Goal: Check status: Check status

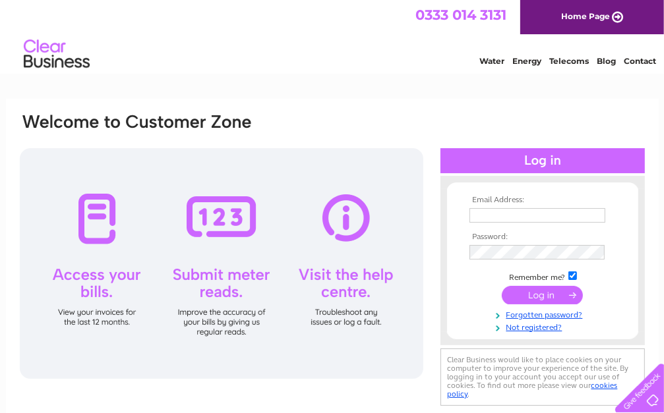
type input "[EMAIL_ADDRESS][DOMAIN_NAME]"
click at [564, 297] on input "submit" at bounding box center [542, 295] width 81 height 18
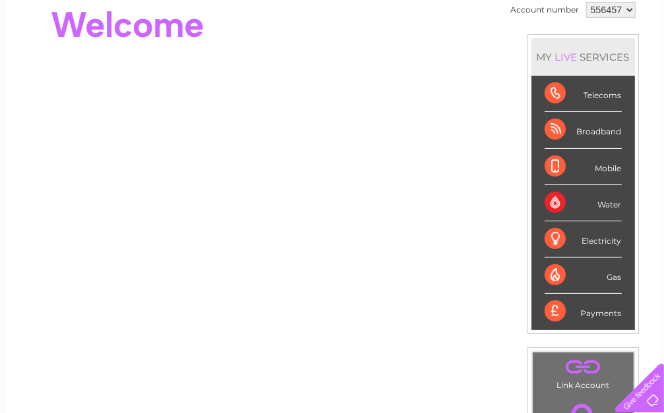
scroll to position [66, 0]
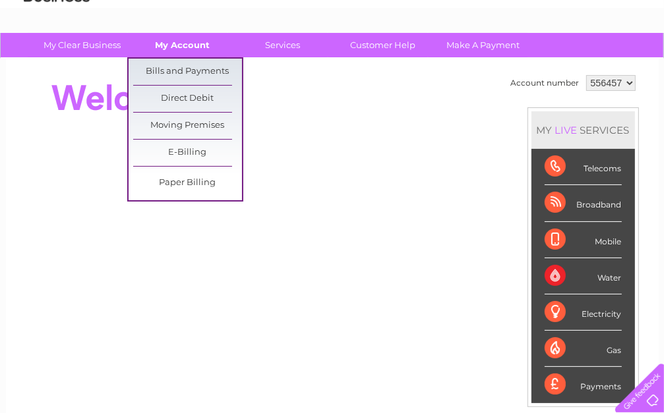
click at [182, 44] on link "My Account" at bounding box center [182, 45] width 109 height 24
click at [183, 75] on link "Bills and Payments" at bounding box center [187, 72] width 109 height 26
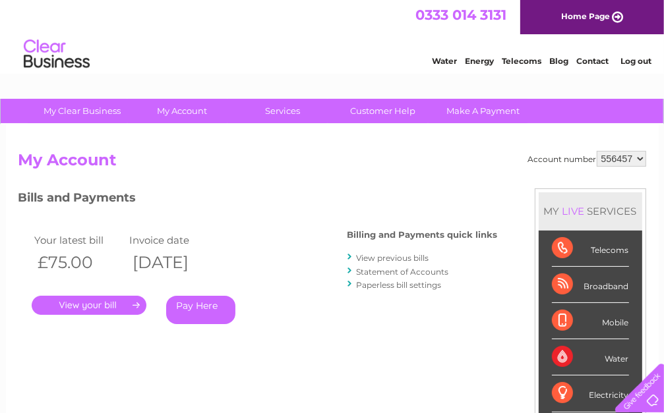
click at [623, 157] on select "556457" at bounding box center [620, 159] width 49 height 16
drag, startPoint x: 623, startPoint y: 157, endPoint x: 559, endPoint y: 140, distance: 66.2
click at [559, 140] on div "Account number 556457 My Account MY LIVE SERVICES Telecoms Broadband Mobile Wat…" at bounding box center [332, 343] width 653 height 436
click at [117, 304] on link "." at bounding box center [89, 305] width 115 height 19
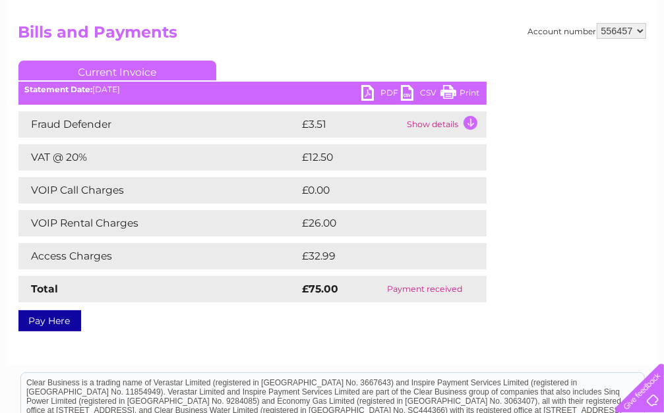
scroll to position [132, 0]
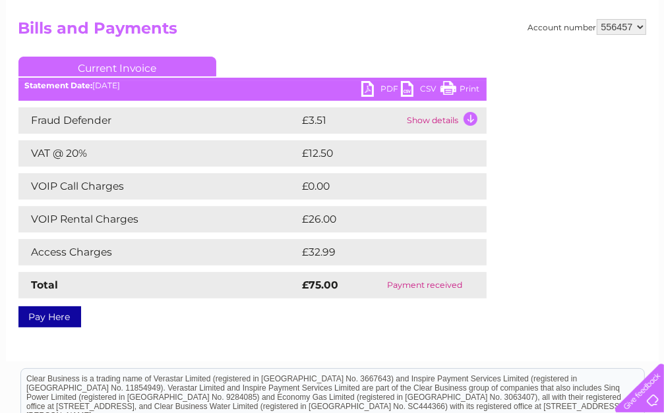
click at [385, 86] on link "PDF" at bounding box center [381, 90] width 40 height 19
